Goal: Information Seeking & Learning: Learn about a topic

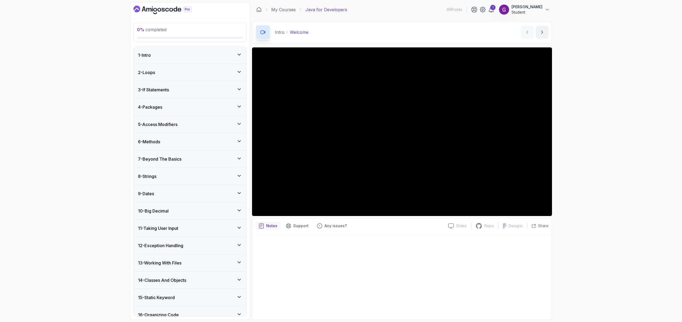
scroll to position [59, 0]
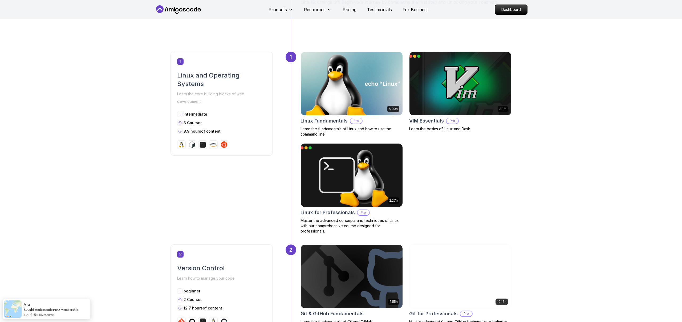
scroll to position [129, 0]
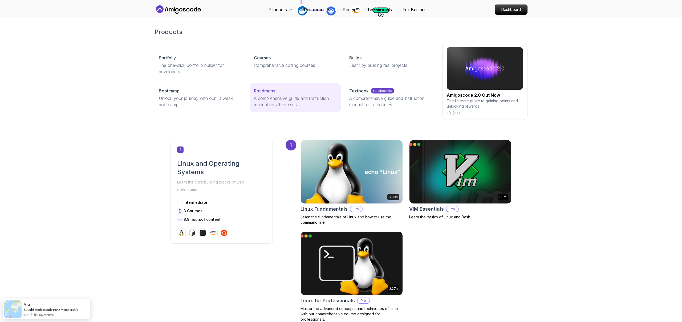
click at [270, 87] on link "Roadmaps A comprehensive guide and instruction manual for all courses" at bounding box center [295, 97] width 91 height 29
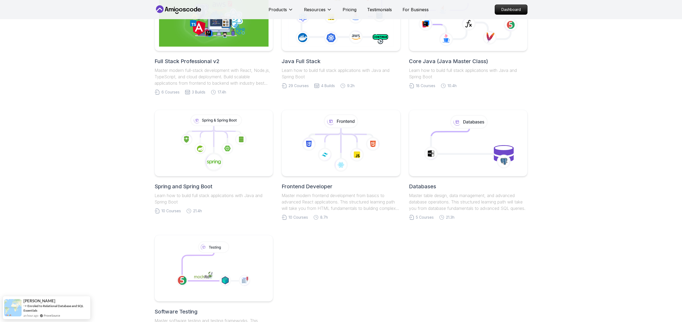
scroll to position [197, 0]
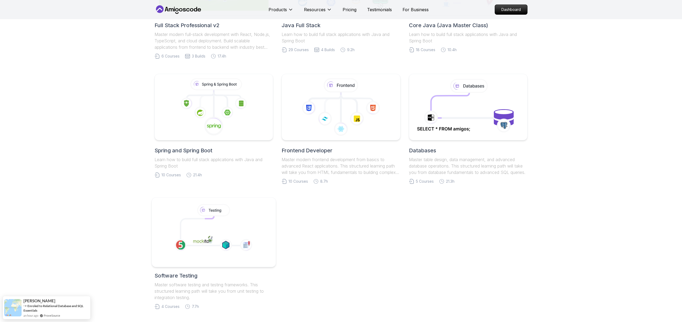
click at [194, 231] on icon at bounding box center [213, 230] width 65 height 29
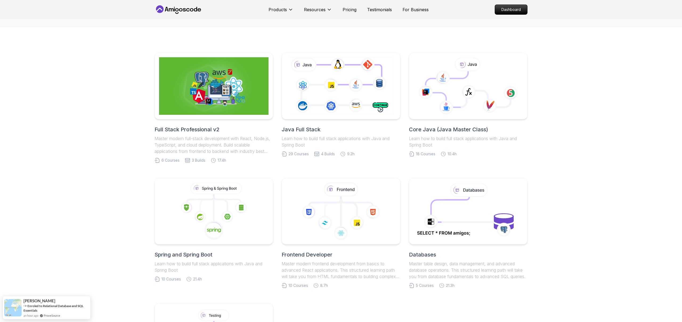
scroll to position [92, 0]
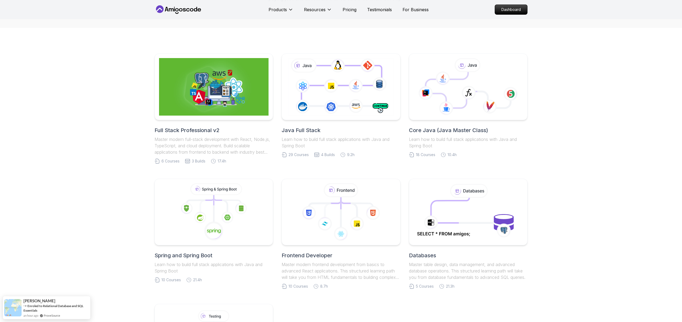
click at [303, 129] on h2 "Java Full Stack" at bounding box center [341, 130] width 119 height 7
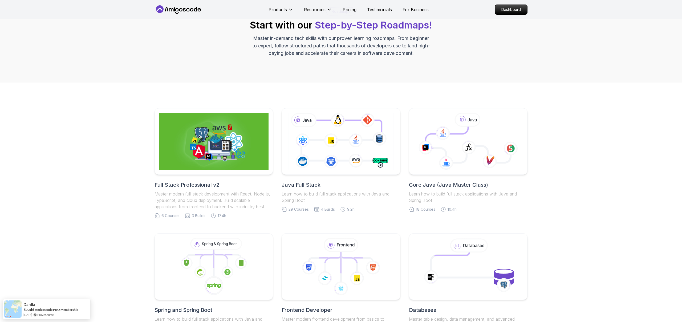
scroll to position [0, 0]
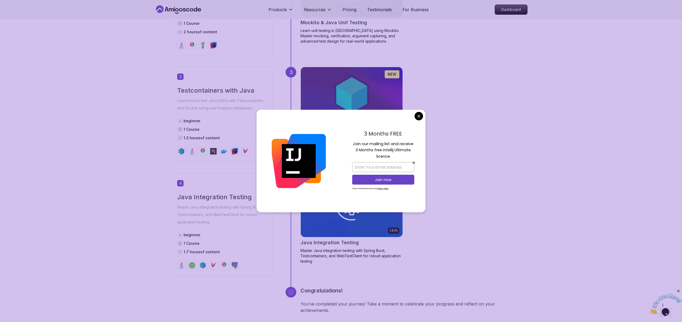
scroll to position [426, 0]
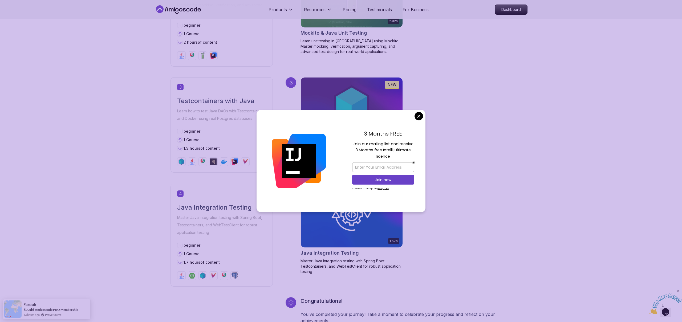
click at [419, 116] on body "Products Resources Pricing Testimonials For Business Dashboard Products Resourc…" at bounding box center [341, 200] width 682 height 1252
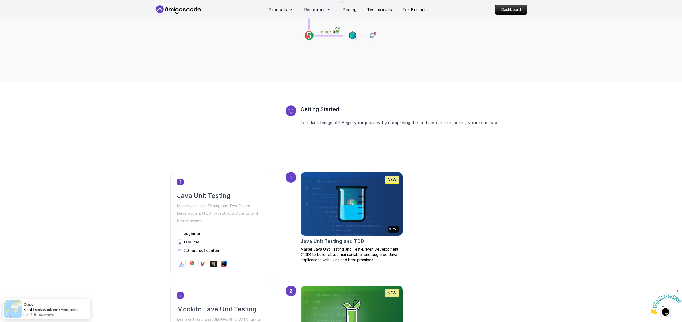
scroll to position [105, 0]
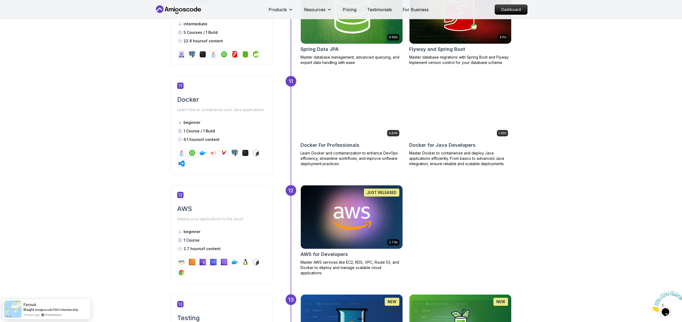
scroll to position [1576, 0]
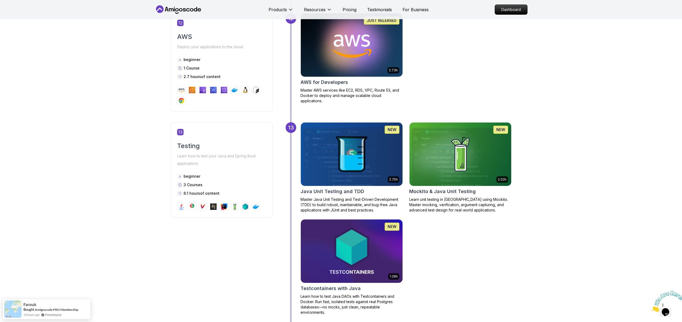
scroll to position [1774, 0]
